Goal: Task Accomplishment & Management: Use online tool/utility

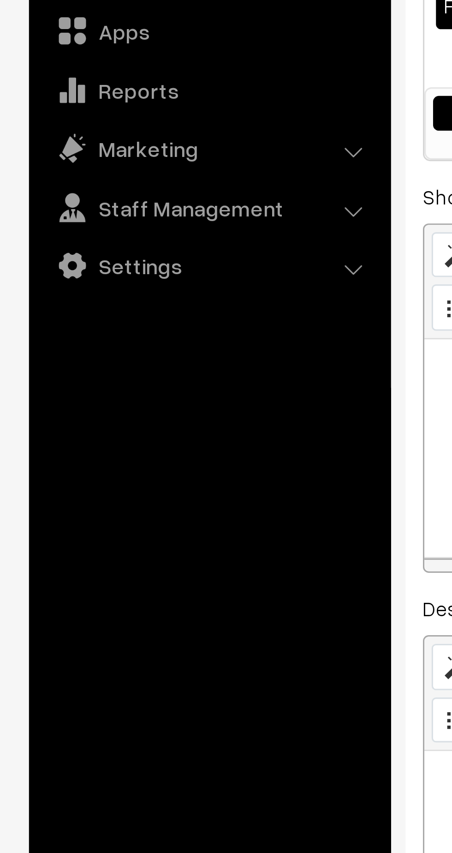
click at [110, 302] on link "Settings" at bounding box center [67, 296] width 110 height 17
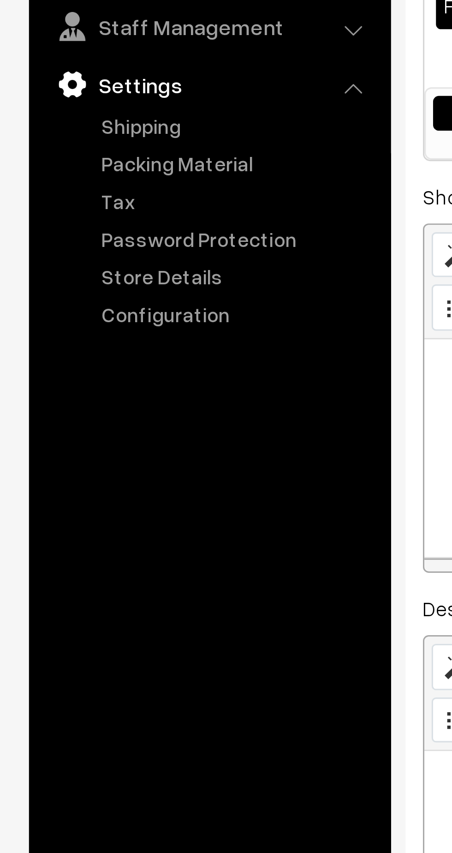
click at [72, 265] on link "Packing Material" at bounding box center [75, 264] width 91 height 10
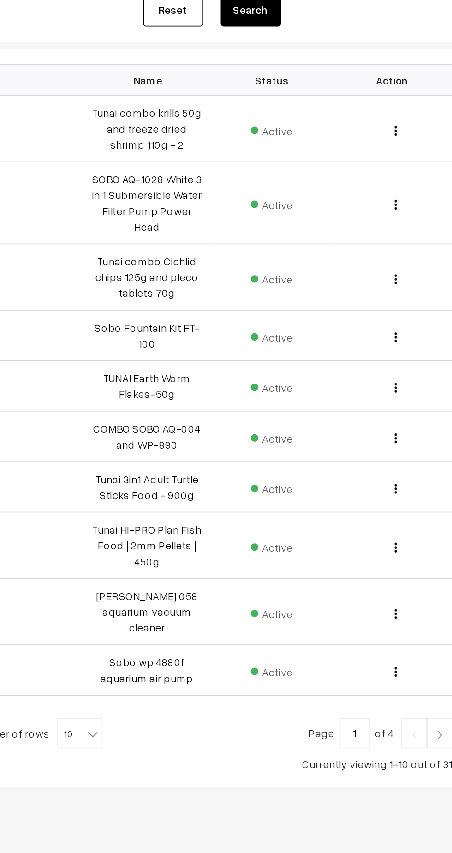
click at [210, 594] on b at bounding box center [213, 598] width 9 height 9
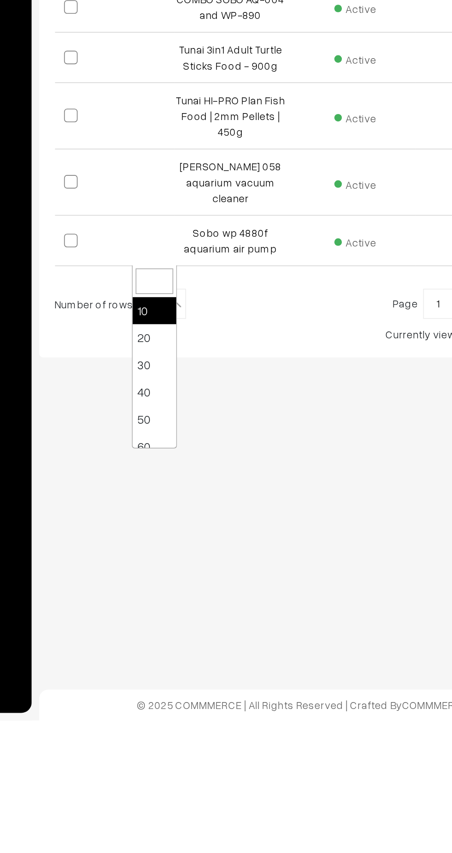
select select "50"
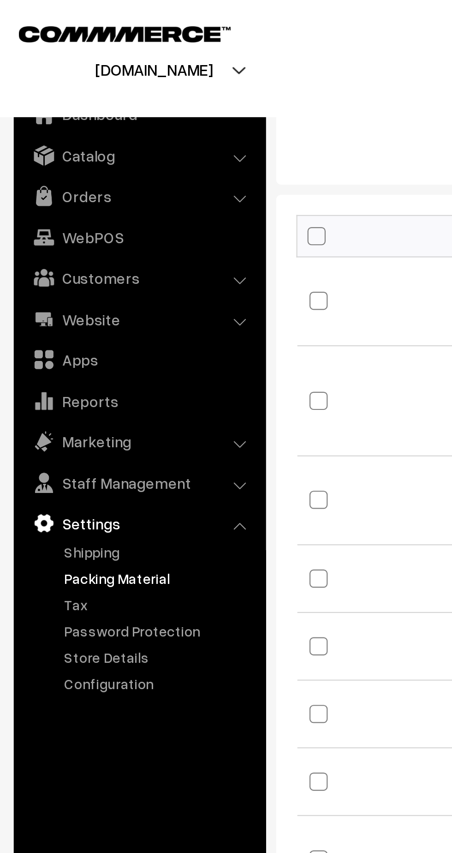
scroll to position [85, 0]
click at [112, 91] on li "Orders Orders" at bounding box center [67, 89] width 111 height 17
click at [112, 92] on li "Orders Orders" at bounding box center [67, 89] width 111 height 17
click at [110, 87] on link "Orders" at bounding box center [67, 89] width 110 height 17
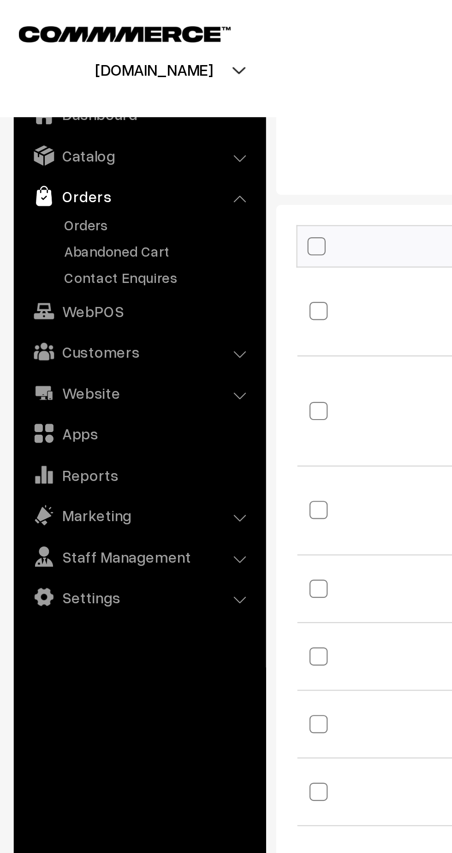
click at [44, 104] on link "Orders" at bounding box center [75, 103] width 91 height 10
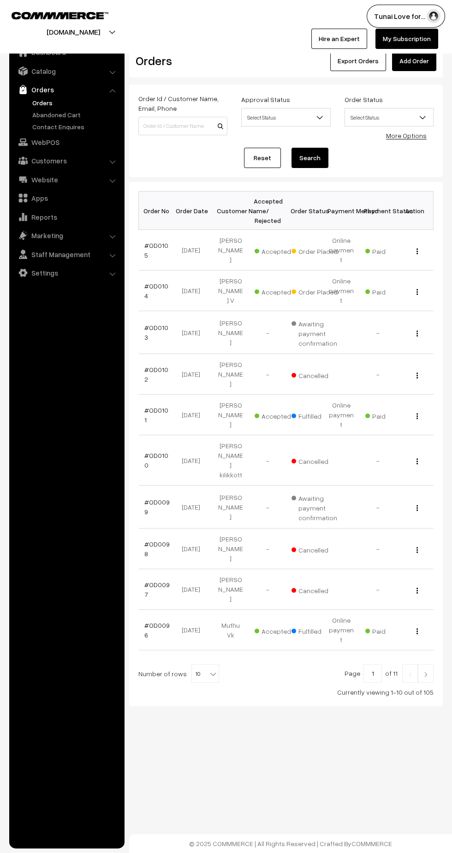
click at [159, 255] on link "#OD0105" at bounding box center [156, 250] width 24 height 18
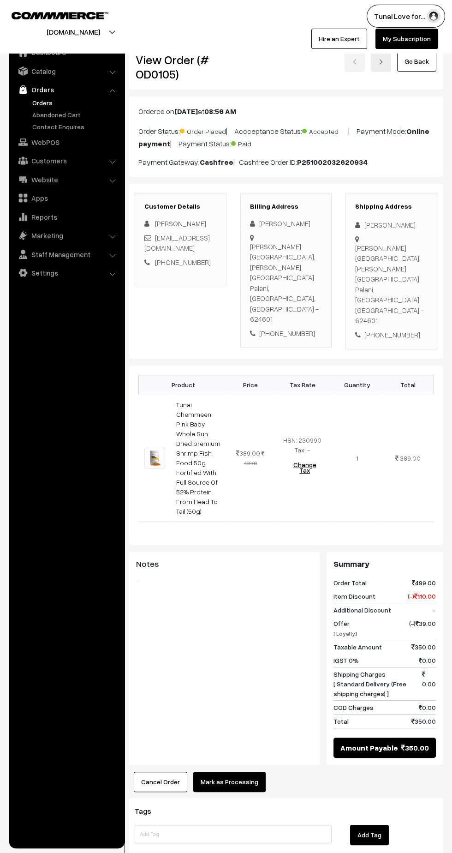
click at [225, 772] on button "Mark as Processing" at bounding box center [229, 782] width 72 height 20
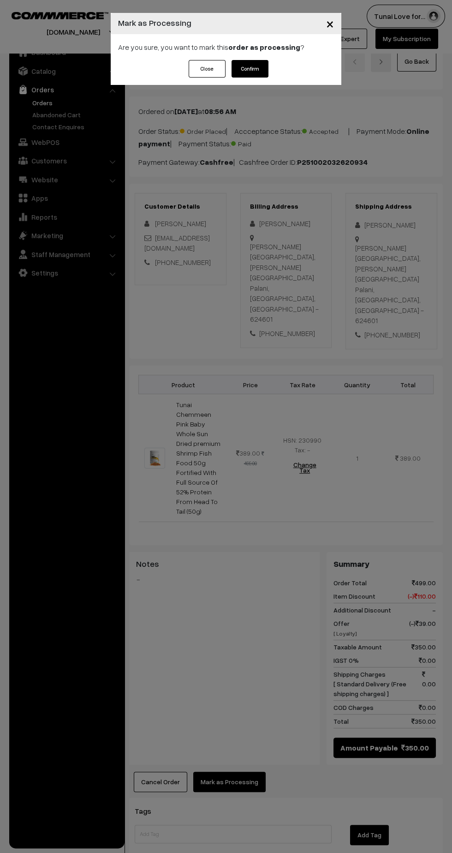
click at [255, 72] on button "Confirm" at bounding box center [250, 69] width 37 height 18
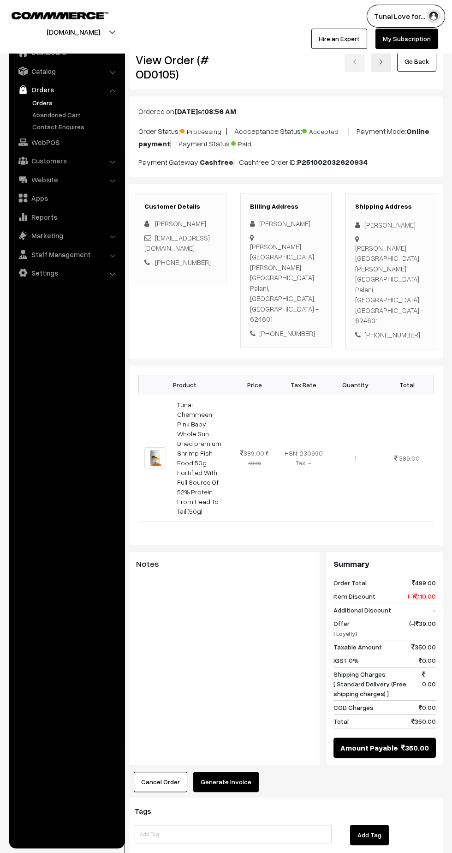
click at [233, 772] on button "Generate Invoice" at bounding box center [226, 782] width 66 height 20
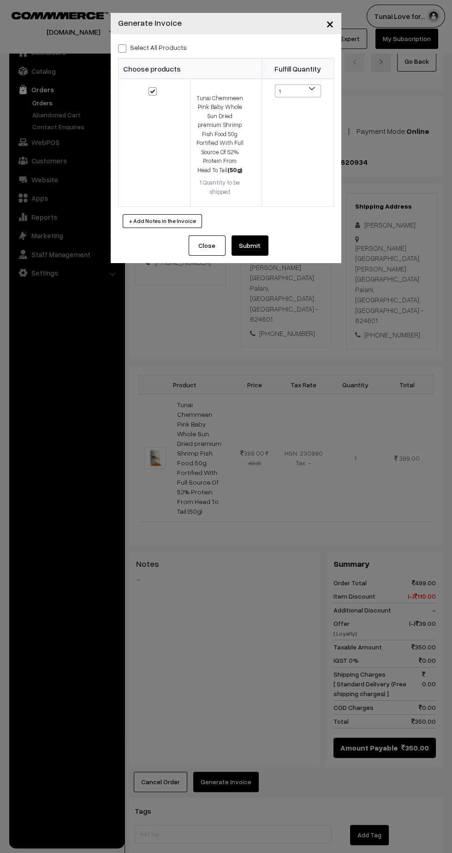
click at [254, 235] on button "Submit" at bounding box center [250, 245] width 37 height 20
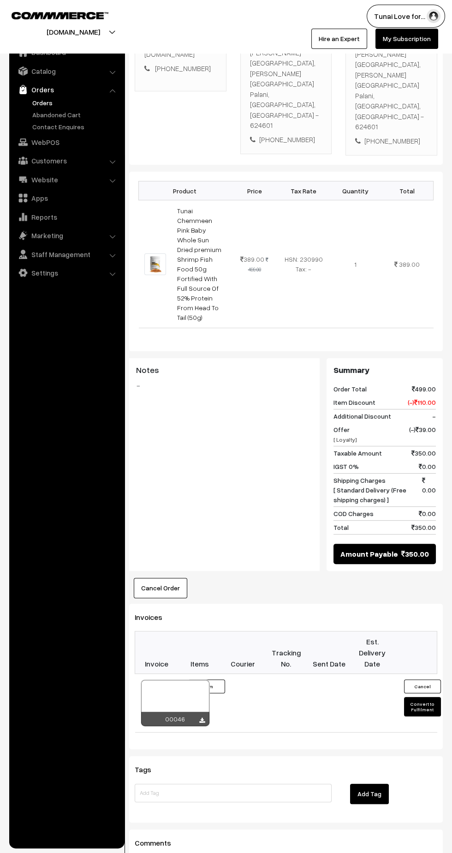
scroll to position [194, 0]
click at [419, 696] on button "Convert to Fulfilment" at bounding box center [422, 705] width 37 height 19
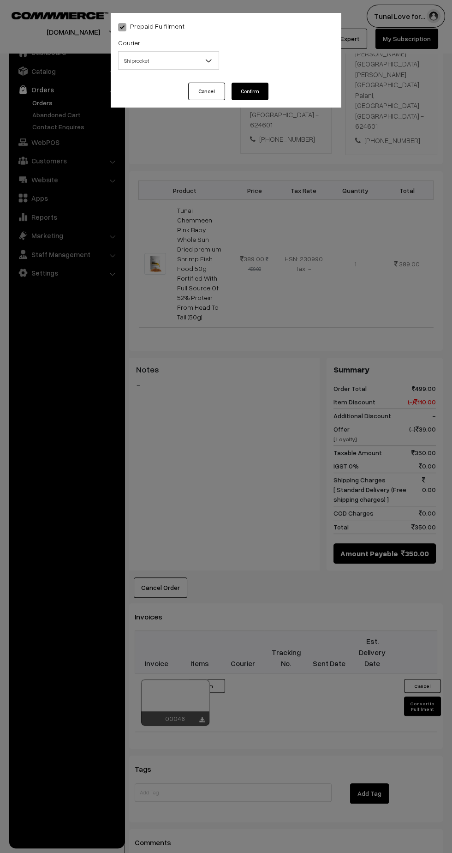
click at [209, 74] on body "Thank you for showing interest. Our team will call you shortly. Close tunai.in …" at bounding box center [226, 394] width 452 height 1177
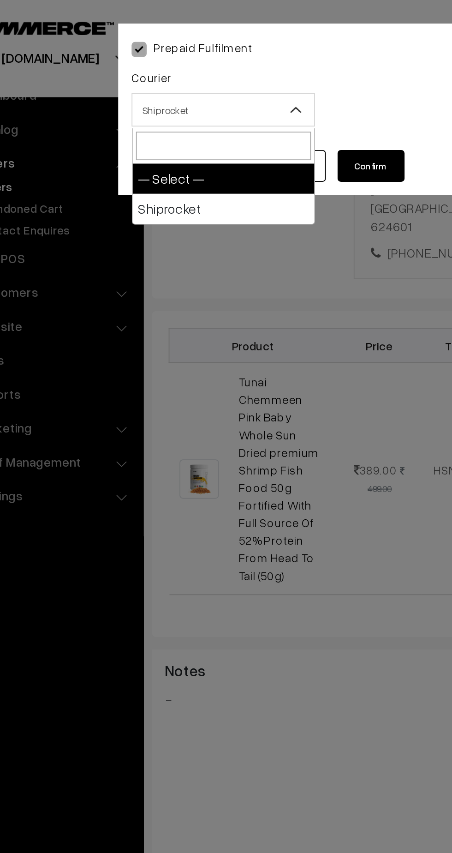
select select "1"
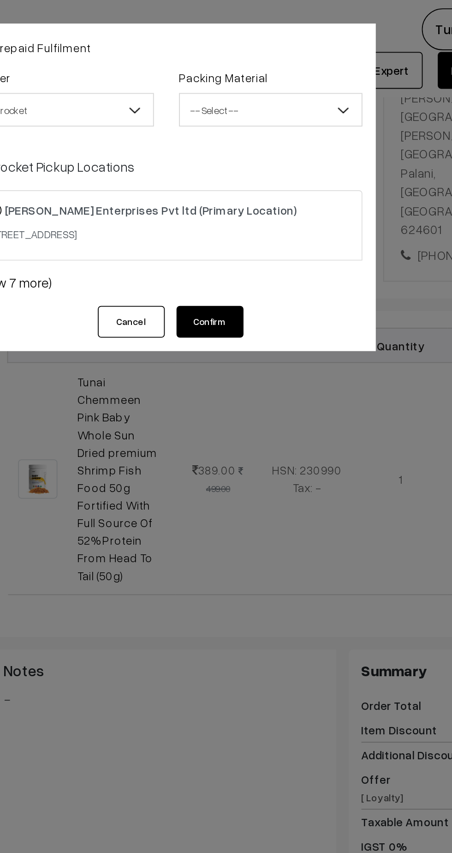
click at [324, 60] on b at bounding box center [323, 60] width 9 height 9
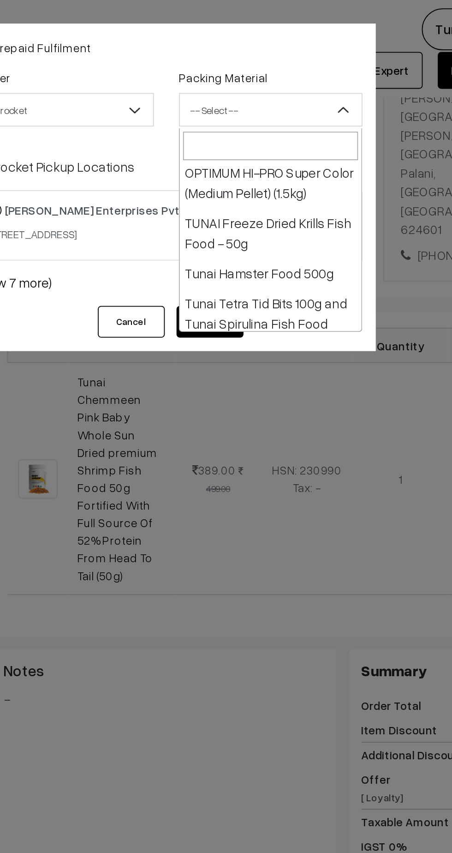
scroll to position [186, 0]
select select "9"
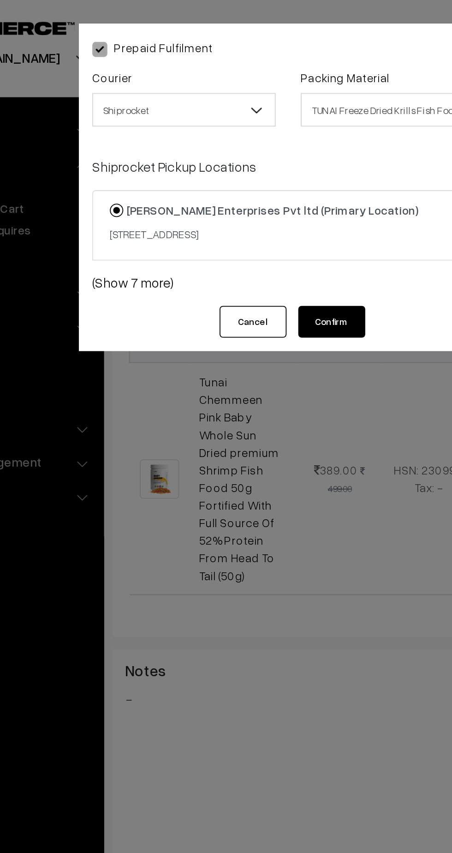
click at [252, 186] on button "Confirm" at bounding box center [250, 177] width 37 height 18
